Goal: Check status: Check status

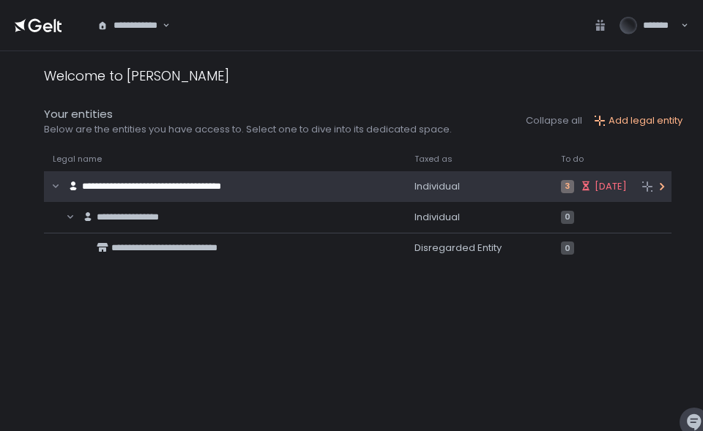
click at [281, 184] on div "**********" at bounding box center [213, 187] width 338 height 28
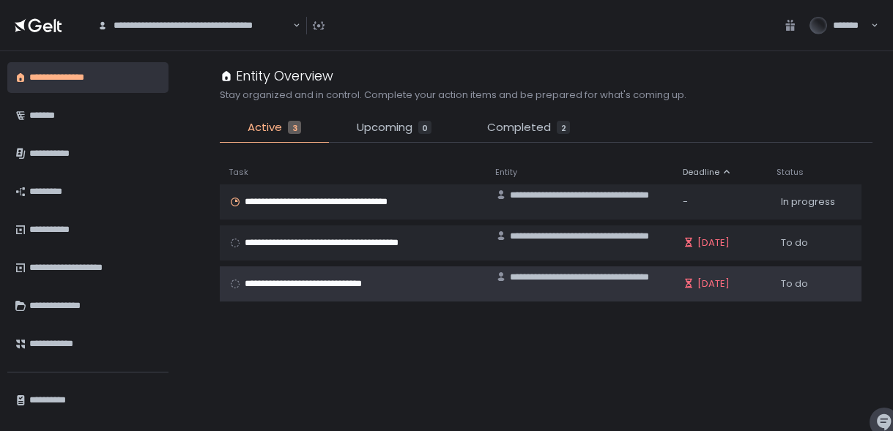
click at [447, 286] on div "**********" at bounding box center [353, 284] width 249 height 13
